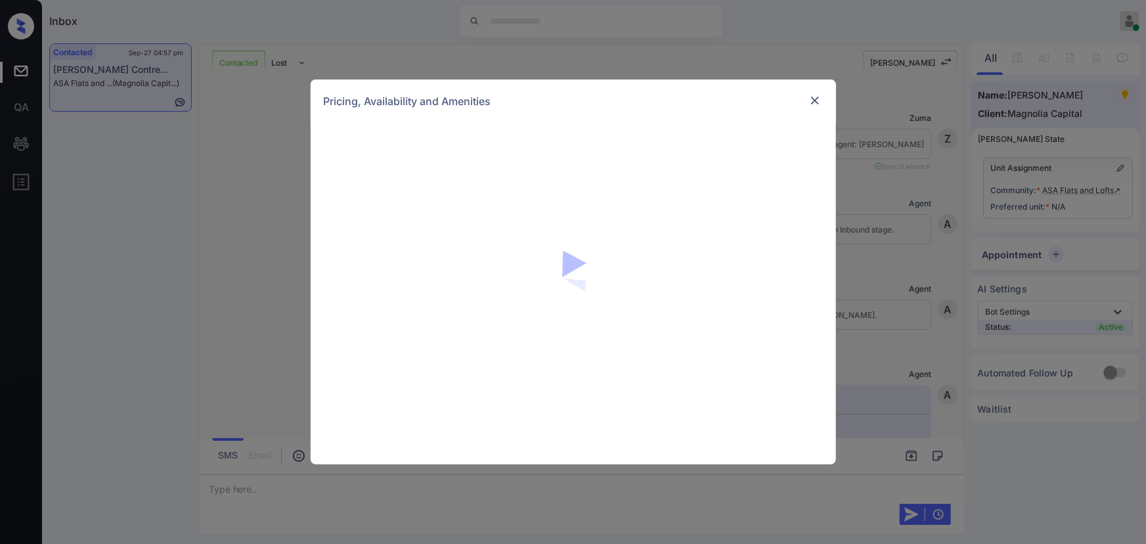
scroll to position [4403, 0]
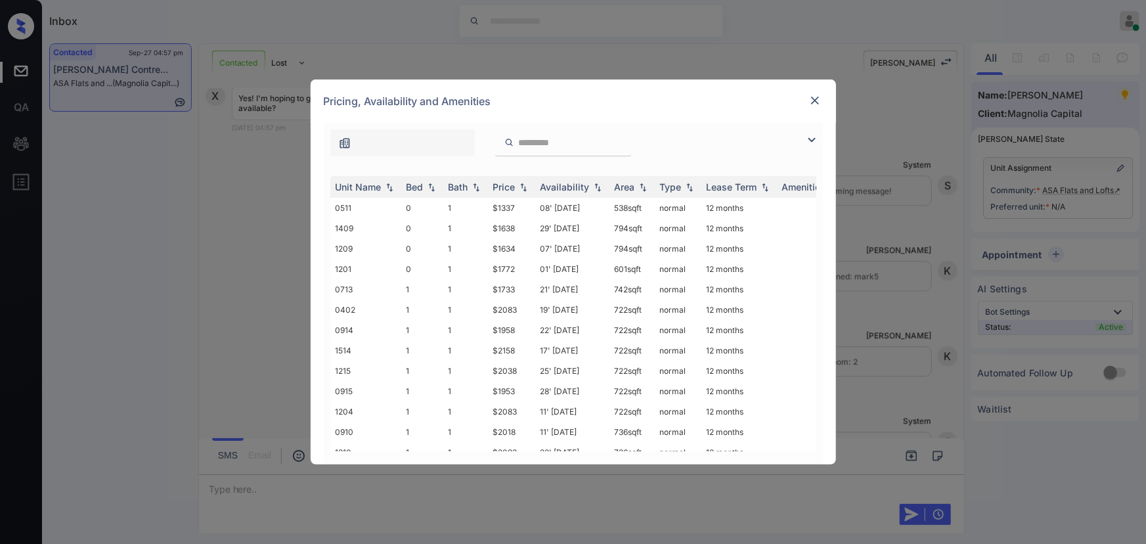
click at [810, 137] on img at bounding box center [812, 140] width 16 height 16
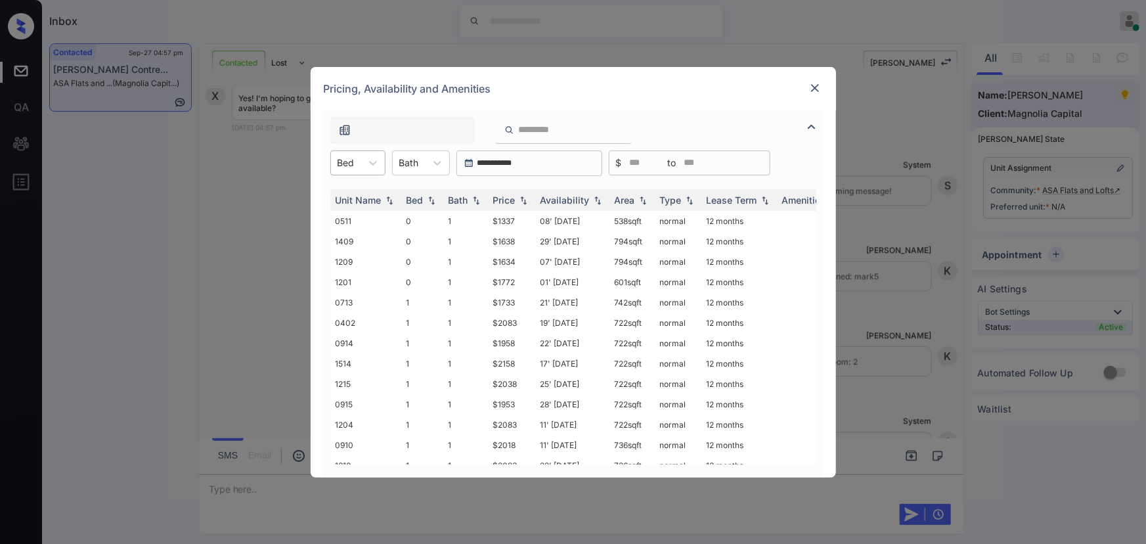
click at [355, 162] on div "Bed" at bounding box center [346, 162] width 30 height 19
click at [342, 237] on div "2" at bounding box center [357, 243] width 55 height 24
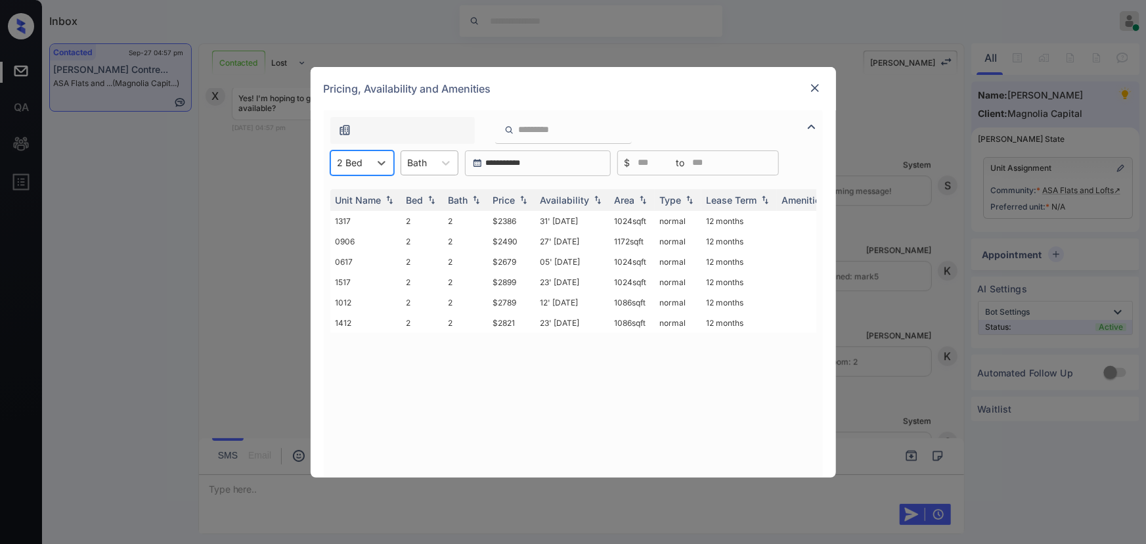
click at [428, 162] on div "Bath" at bounding box center [417, 162] width 33 height 19
click at [430, 196] on div "1" at bounding box center [430, 195] width 58 height 24
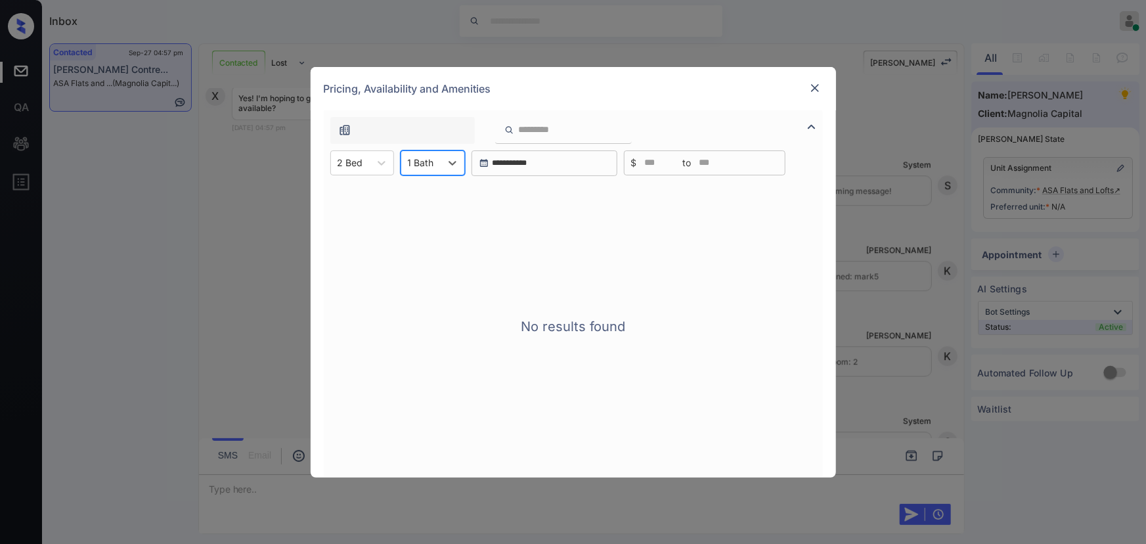
click at [447, 162] on icon at bounding box center [452, 162] width 13 height 13
click at [424, 210] on div "2" at bounding box center [433, 219] width 64 height 24
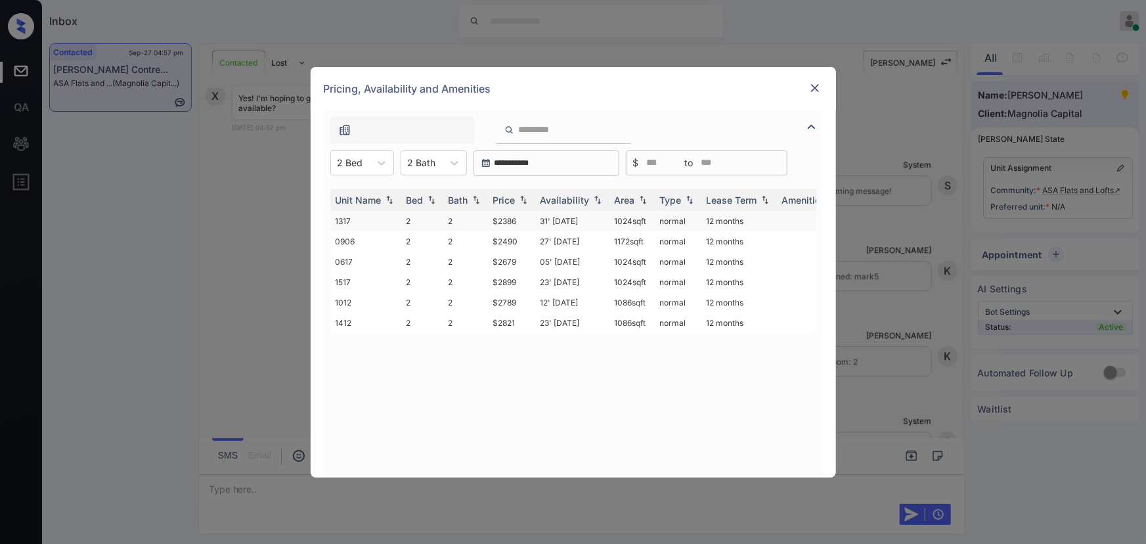
click at [526, 220] on td "$2386" at bounding box center [511, 221] width 47 height 20
drag, startPoint x: 526, startPoint y: 220, endPoint x: 783, endPoint y: 137, distance: 270.4
click at [527, 220] on td "$2386" at bounding box center [511, 221] width 47 height 20
click at [817, 85] on img at bounding box center [814, 87] width 13 height 13
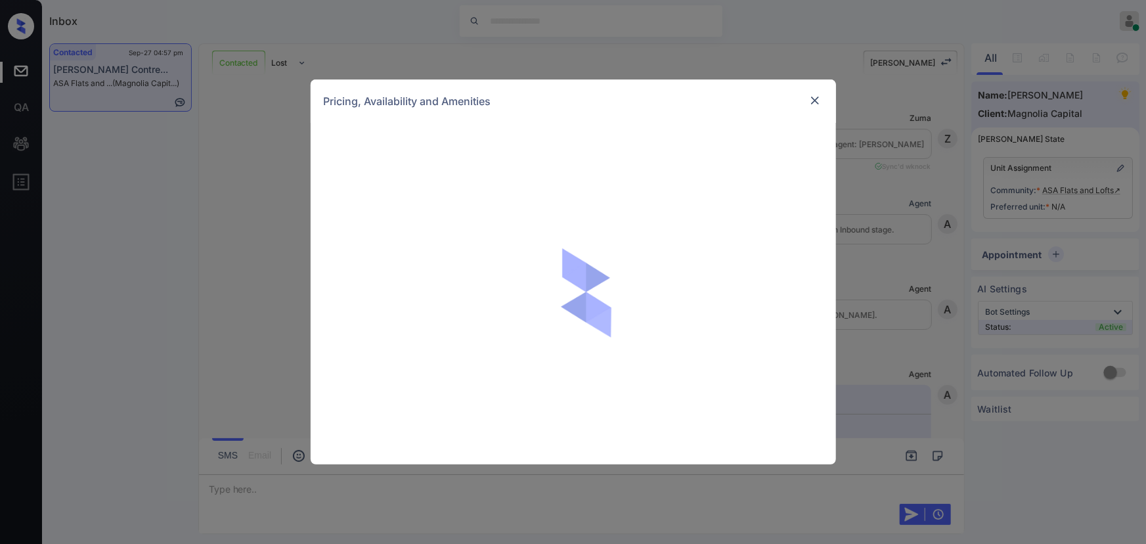
scroll to position [4403, 0]
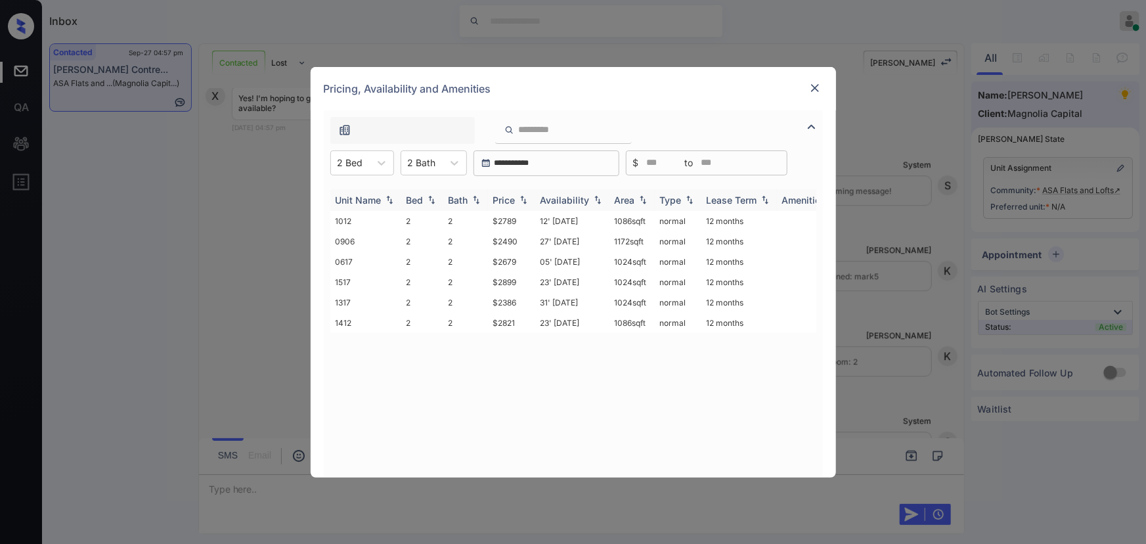
click at [516, 202] on div "Price" at bounding box center [511, 199] width 37 height 11
click at [517, 202] on img at bounding box center [523, 200] width 13 height 10
click at [511, 223] on td "$2386" at bounding box center [511, 221] width 47 height 20
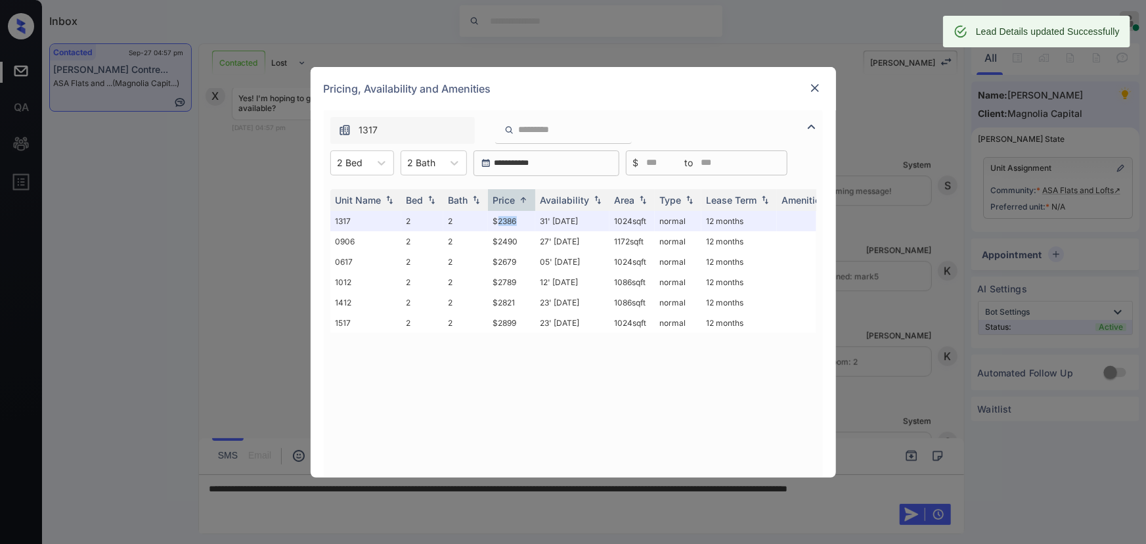
click at [808, 87] on img at bounding box center [814, 87] width 13 height 13
